Goal: Communication & Community: Answer question/provide support

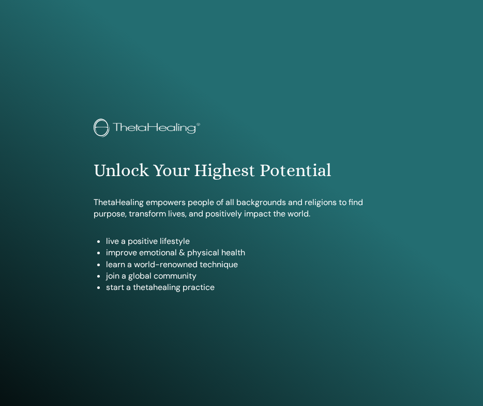
scroll to position [523, 0]
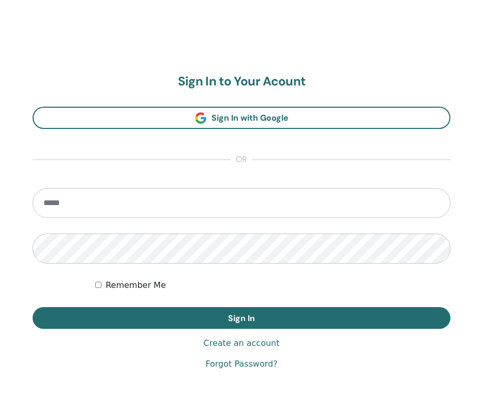
click at [395, 214] on input "email" at bounding box center [242, 203] width 418 height 30
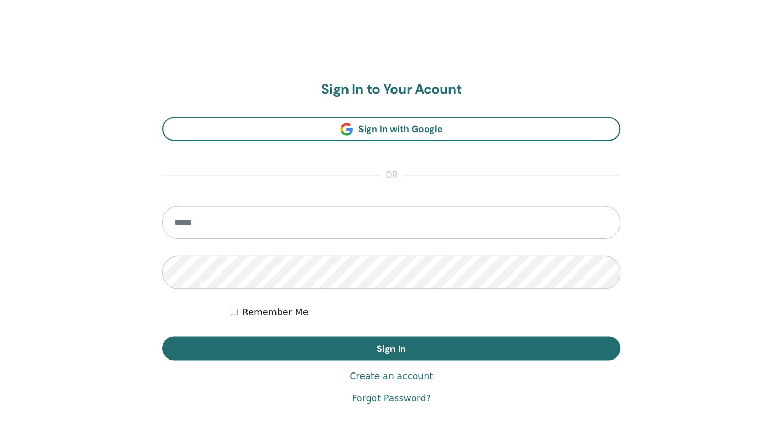
scroll to position [52, 0]
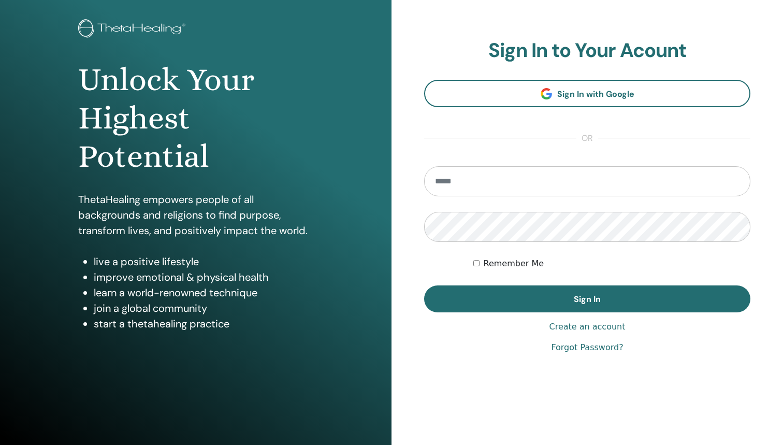
click at [483, 176] on input "email" at bounding box center [587, 181] width 326 height 30
type input "**"
type input "**********"
click at [483, 299] on button "Sign In" at bounding box center [587, 298] width 326 height 27
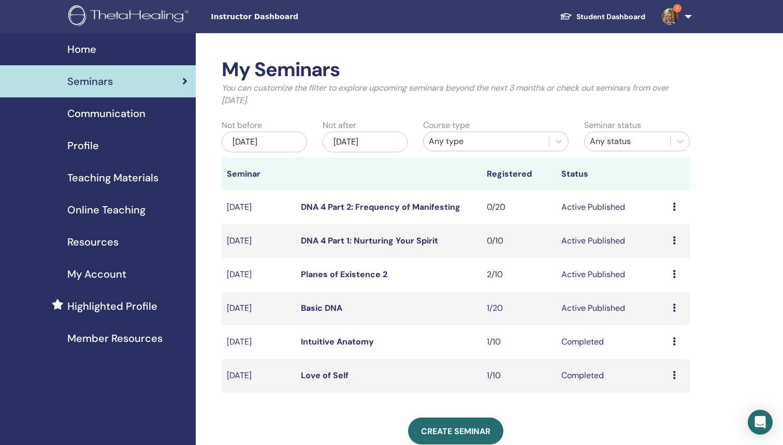
click at [678, 18] on span "1" at bounding box center [669, 16] width 25 height 8
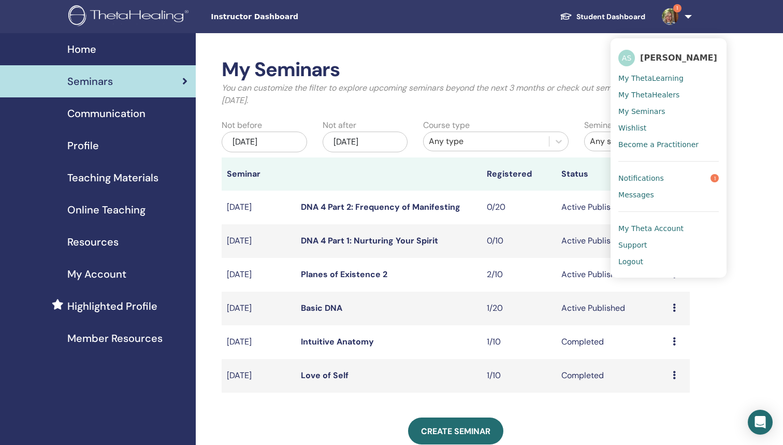
click at [654, 174] on span "Notifications" at bounding box center [641, 177] width 46 height 9
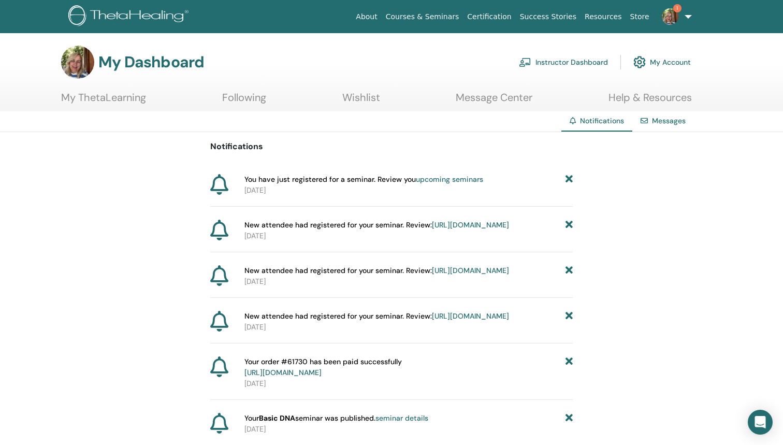
click at [434, 181] on link "upcoming seminars" at bounding box center [449, 178] width 67 height 9
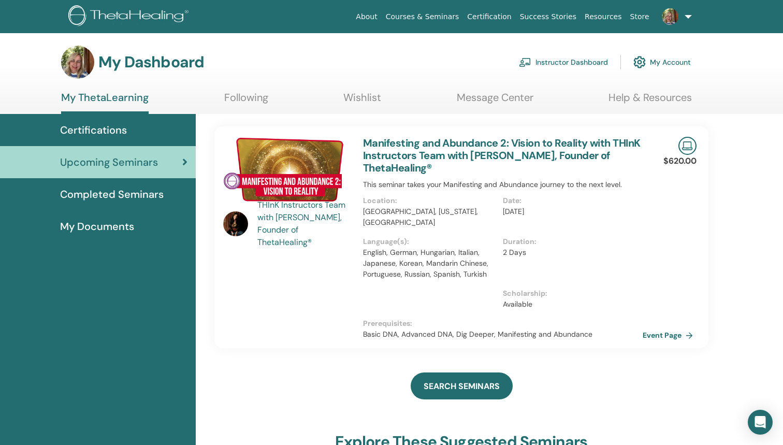
click at [691, 10] on link at bounding box center [674, 16] width 42 height 33
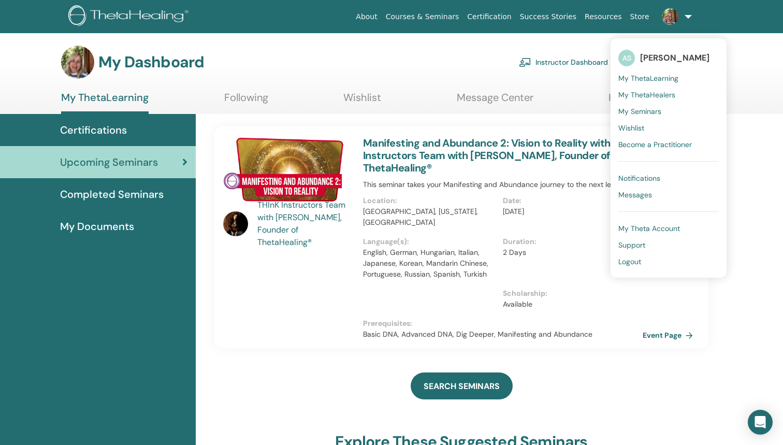
click at [638, 195] on span "Messages" at bounding box center [635, 194] width 34 height 9
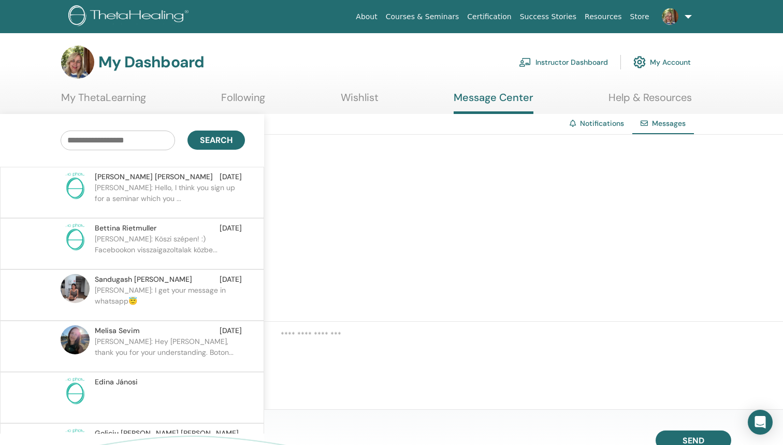
click at [177, 194] on p "[PERSON_NAME]: Hello, I think you sign up for a seminar which you ..." at bounding box center [170, 197] width 150 height 31
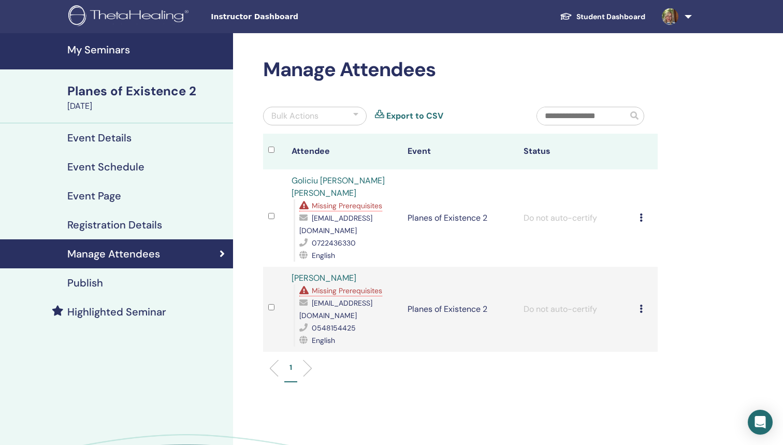
scroll to position [6, 0]
